Goal: Check status: Check status

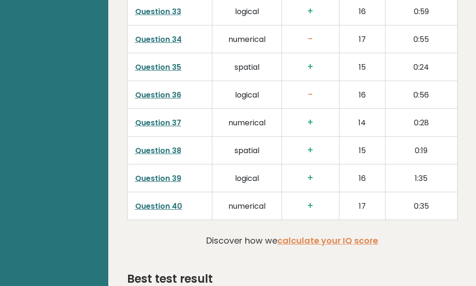
scroll to position [2434, 0]
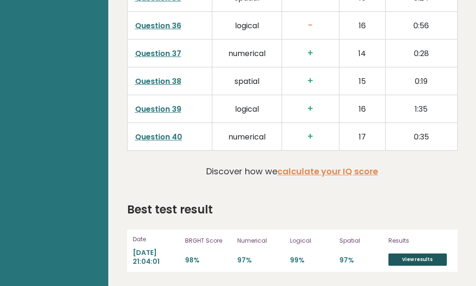
click at [409, 265] on link "View results" at bounding box center [418, 259] width 58 height 12
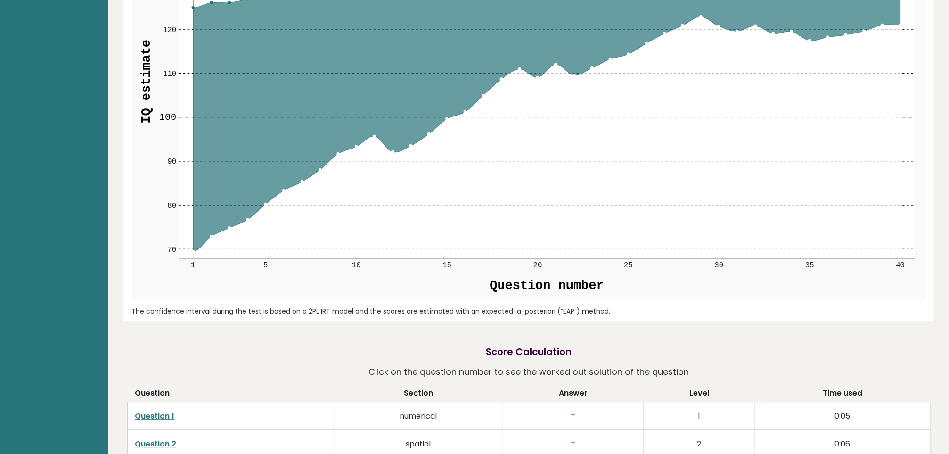
scroll to position [853, 0]
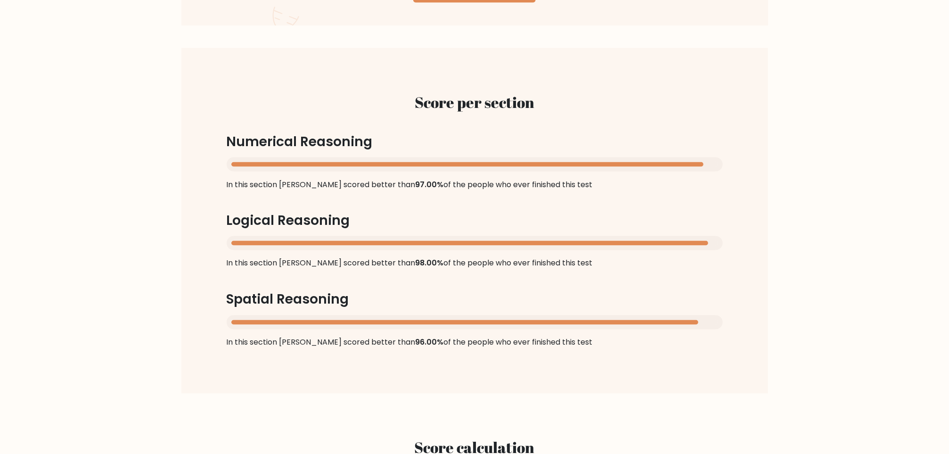
scroll to position [776, 0]
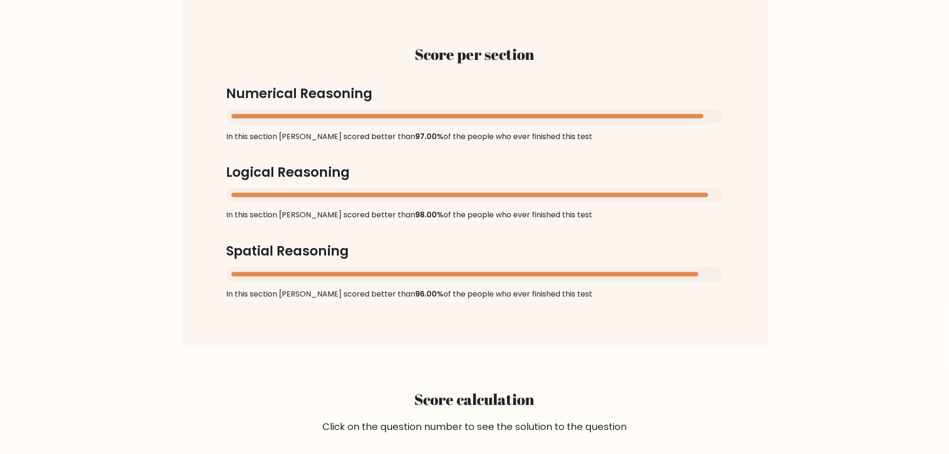
drag, startPoint x: 389, startPoint y: 201, endPoint x: 580, endPoint y: 198, distance: 191.3
click at [580, 198] on div "Score per section Numerical Reasoning In this section Samma scored better than …" at bounding box center [474, 173] width 541 height 300
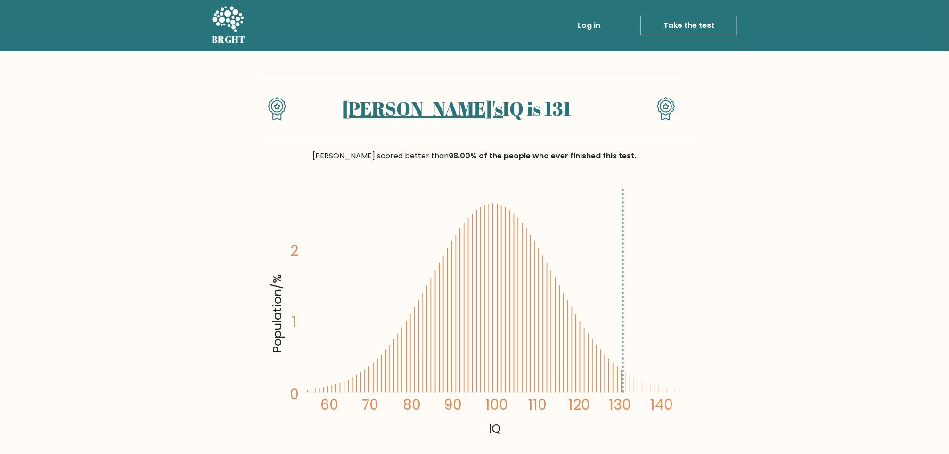
scroll to position [0, 0]
click at [279, 107] on icon at bounding box center [277, 106] width 6 height 5
